Goal: Find specific page/section: Find specific page/section

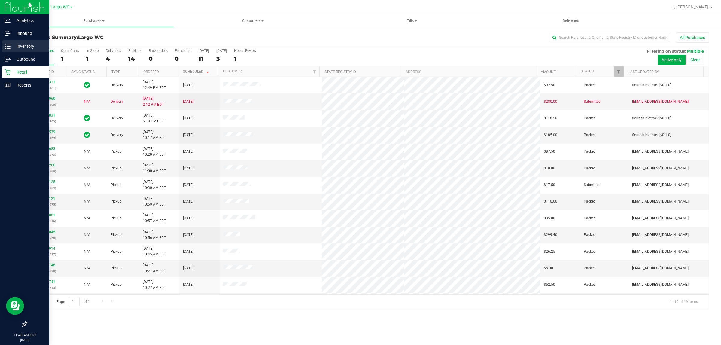
click at [6, 47] on icon at bounding box center [8, 46] width 6 height 6
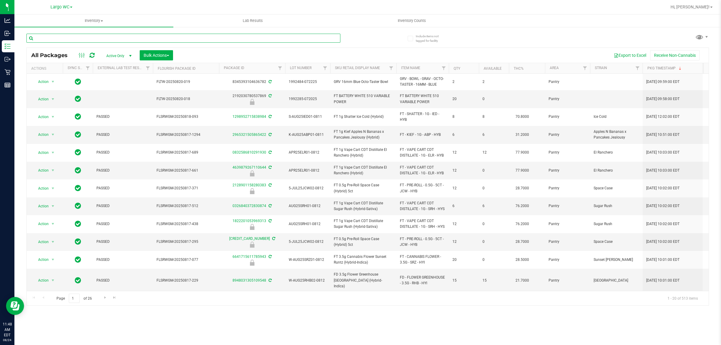
click at [185, 41] on input "text" at bounding box center [183, 38] width 314 height 9
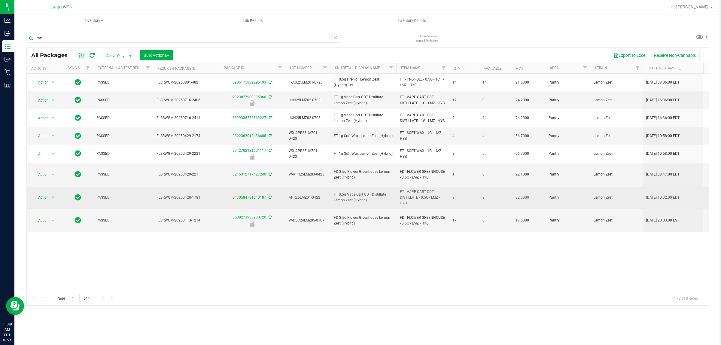
click at [317, 209] on td "APR25LMZ01-0422" at bounding box center [307, 198] width 45 height 23
click at [316, 208] on td "APR25LMZ01-0422" at bounding box center [307, 198] width 45 height 23
click at [315, 208] on td "APR25LMZ01-0422" at bounding box center [307, 198] width 45 height 23
click at [312, 208] on td "APR25LMZ01-0422" at bounding box center [307, 198] width 45 height 23
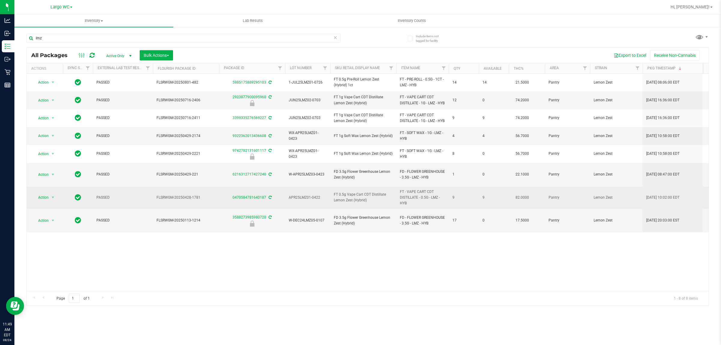
click at [310, 209] on td "APR25LMZ01-0422" at bounding box center [307, 198] width 45 height 23
click at [303, 207] on td "APR25LMZ01-0422" at bounding box center [307, 198] width 45 height 23
click at [305, 205] on td "APR25LMZ01-0422" at bounding box center [307, 198] width 45 height 23
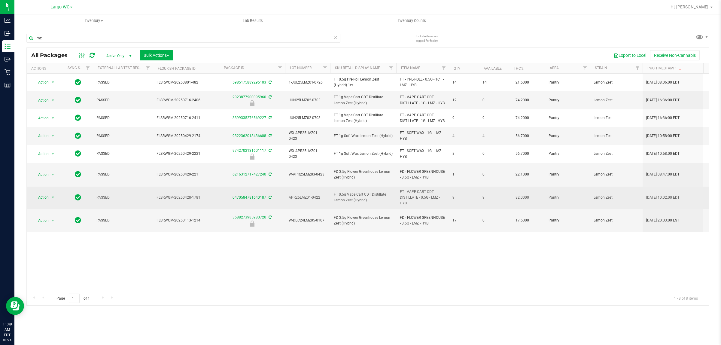
click at [305, 205] on td "APR25LMZ01-0422" at bounding box center [307, 198] width 45 height 23
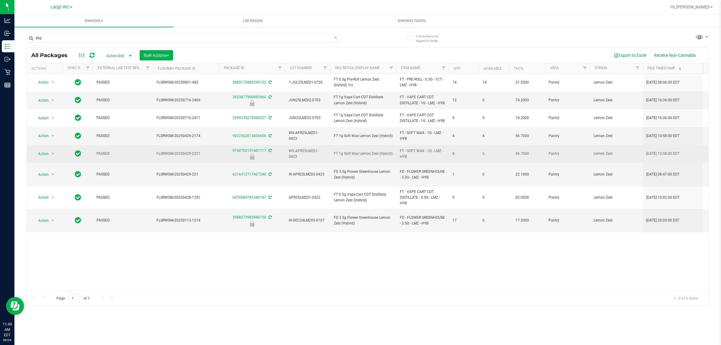
click at [365, 163] on td "FT 1g Soft Wax Lemon Zest (Hybrid)" at bounding box center [363, 154] width 66 height 18
click at [361, 163] on td "FT 1g Soft Wax Lemon Zest (Hybrid)" at bounding box center [363, 154] width 66 height 18
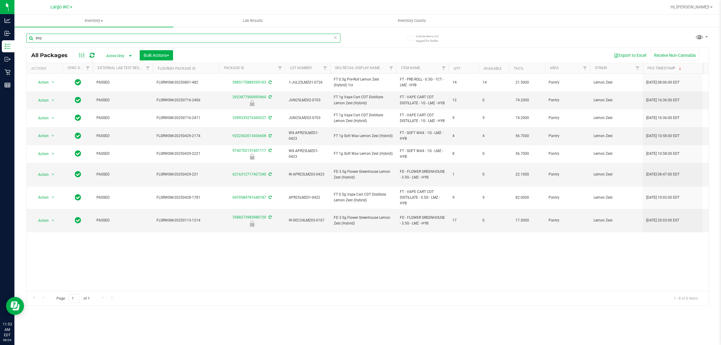
click at [170, 39] on input "lmz" at bounding box center [183, 38] width 314 height 9
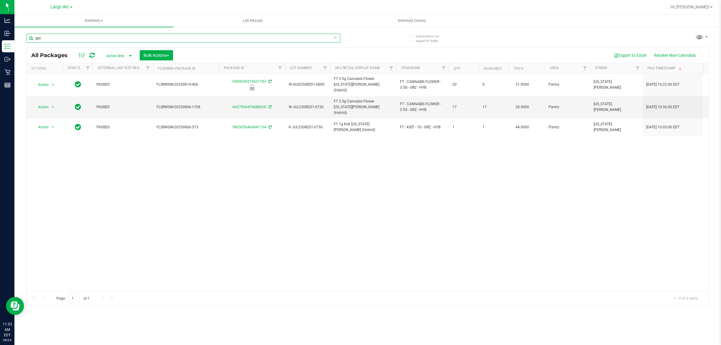
type input "grz"
